Goal: Information Seeking & Learning: Learn about a topic

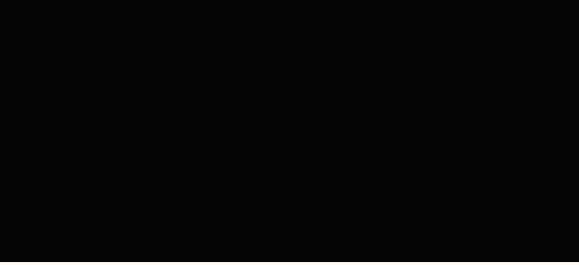
scroll to position [103, 0]
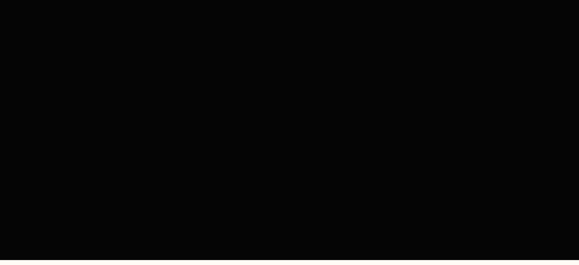
click at [283, 115] on div at bounding box center [290, 117] width 456 height 257
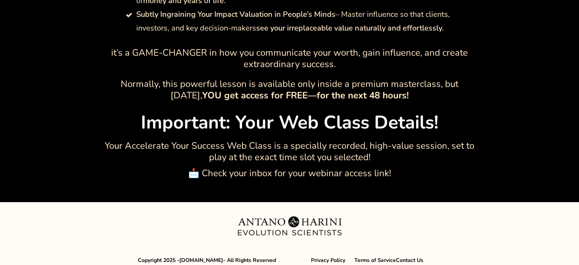
scroll to position [742, 0]
